Goal: Task Accomplishment & Management: Use online tool/utility

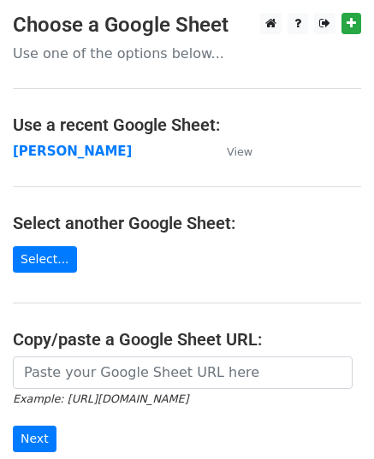
click at [84, 148] on td "[PERSON_NAME]" at bounding box center [111, 152] width 197 height 20
click at [75, 150] on strong "[PERSON_NAME]" at bounding box center [72, 151] width 119 height 15
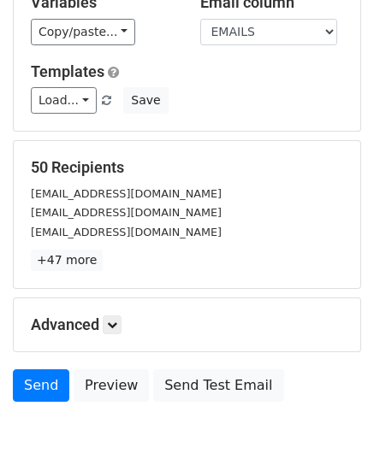
scroll to position [202, 0]
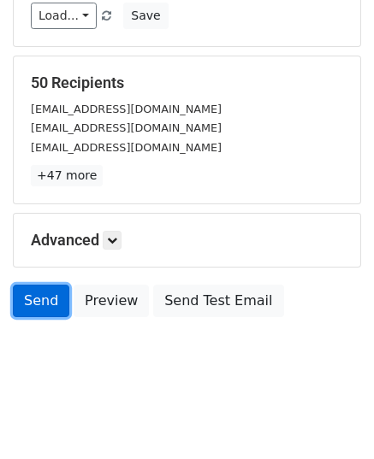
click at [43, 304] on link "Send" at bounding box center [41, 301] width 56 height 33
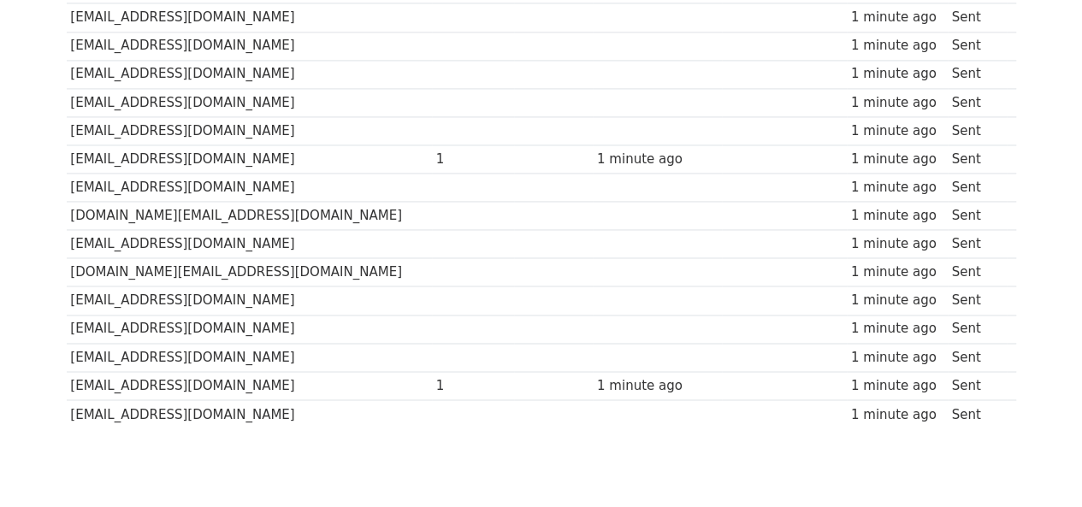
scroll to position [1328, 0]
